Goal: Information Seeking & Learning: Learn about a topic

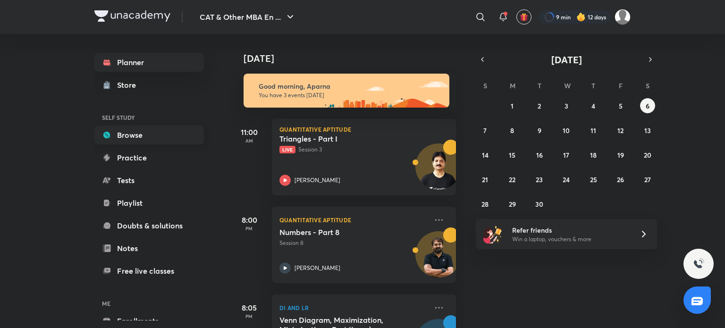
click at [143, 142] on link "Browse" at bounding box center [149, 135] width 110 height 19
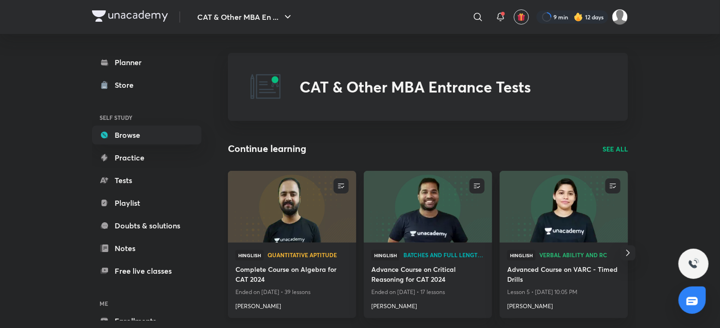
click at [284, 226] on img at bounding box center [292, 206] width 131 height 73
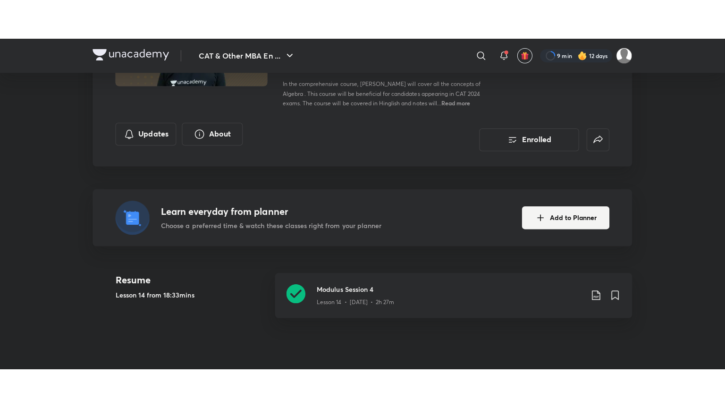
scroll to position [139, 0]
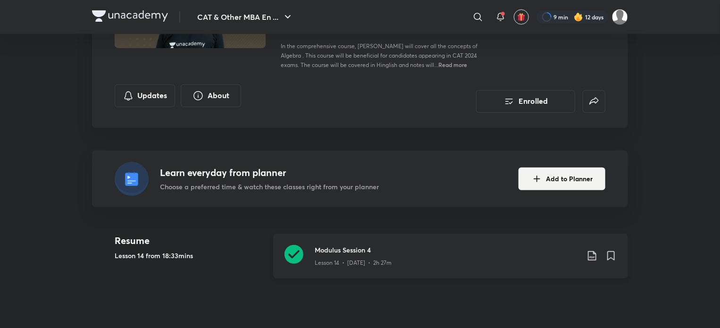
click at [298, 256] on icon at bounding box center [294, 254] width 19 height 19
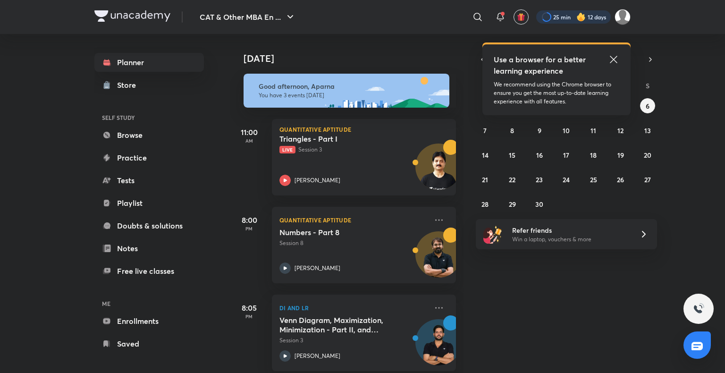
click at [562, 18] on div at bounding box center [573, 16] width 75 height 13
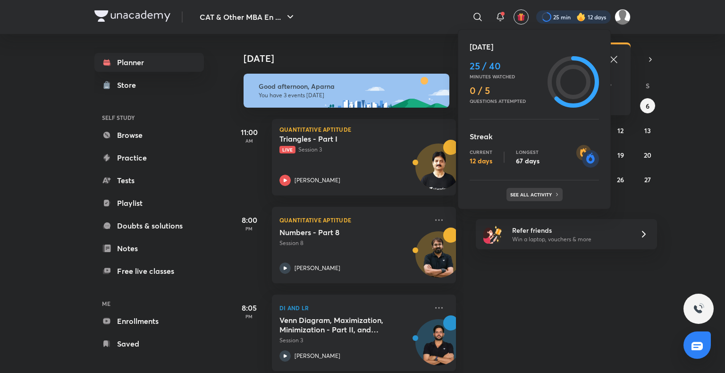
click at [542, 196] on p "See all activity" at bounding box center [532, 195] width 44 height 6
